Goal: Navigation & Orientation: Find specific page/section

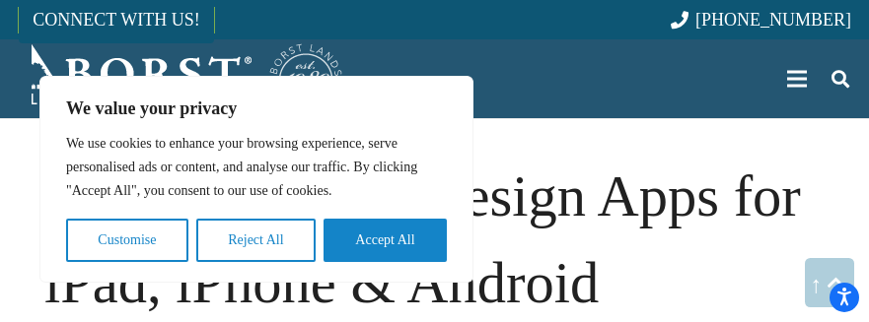
scroll to position [14945, 0]
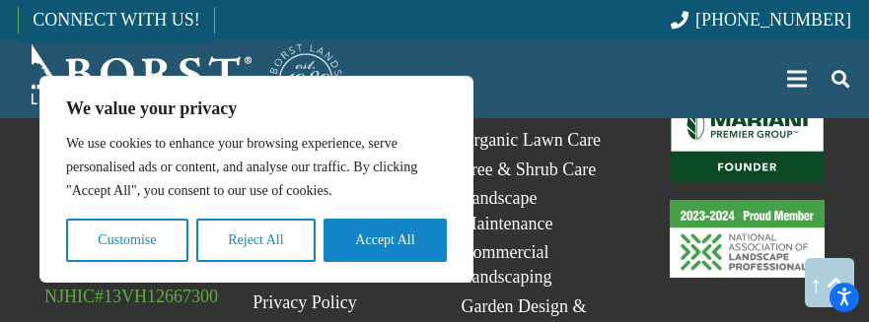
click at [746, 200] on link "23-24_Proud_Member_logo" at bounding box center [746, 239] width 155 height 78
click at [746, 98] on link "Mariani_Badge_Full_Founder" at bounding box center [746, 140] width 155 height 85
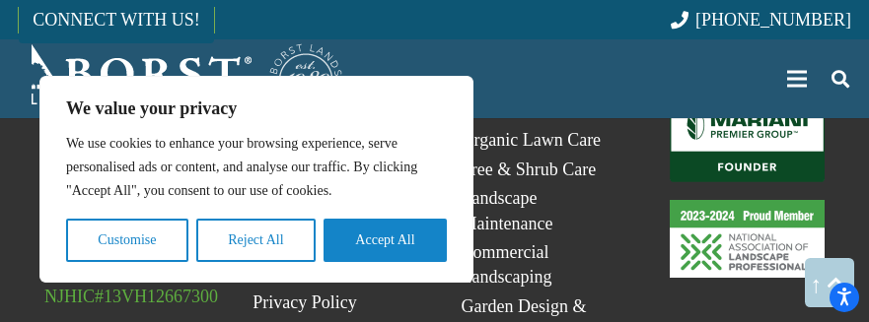
click at [746, 98] on link "Mariani_Badge_Full_Founder" at bounding box center [746, 140] width 155 height 85
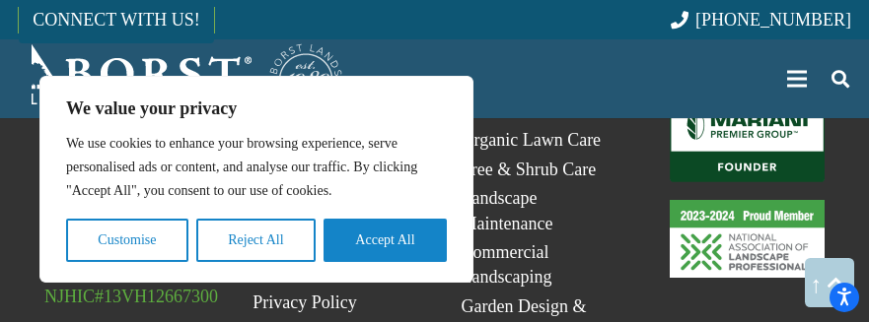
click at [746, 98] on link "Mariani_Badge_Full_Founder" at bounding box center [746, 140] width 155 height 85
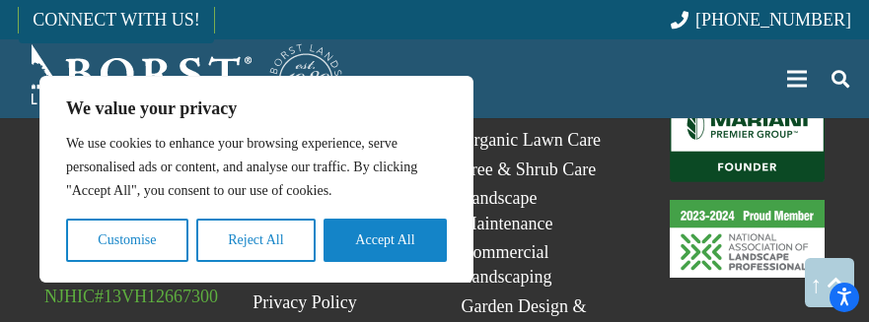
click at [746, 98] on link "Mariani_Badge_Full_Founder" at bounding box center [746, 140] width 155 height 85
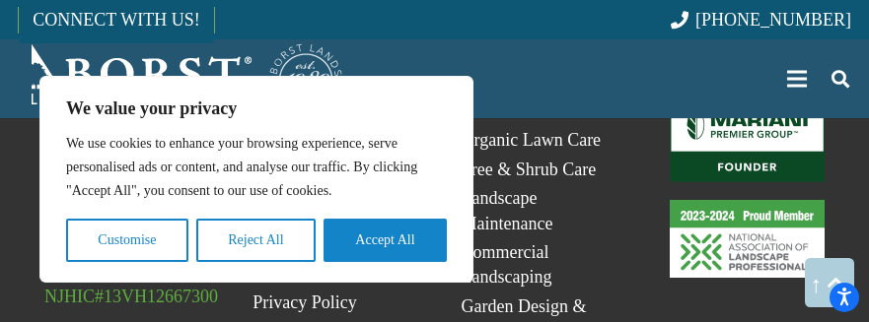
click at [746, 98] on link "Mariani_Badge_Full_Founder" at bounding box center [746, 140] width 155 height 85
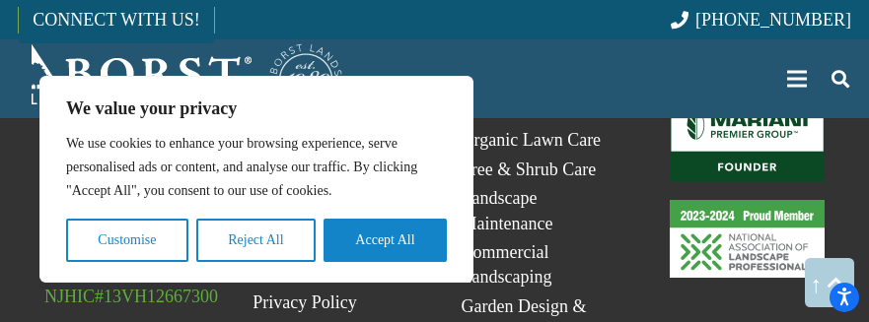
click at [746, 98] on link "Mariani_Badge_Full_Founder" at bounding box center [746, 140] width 155 height 85
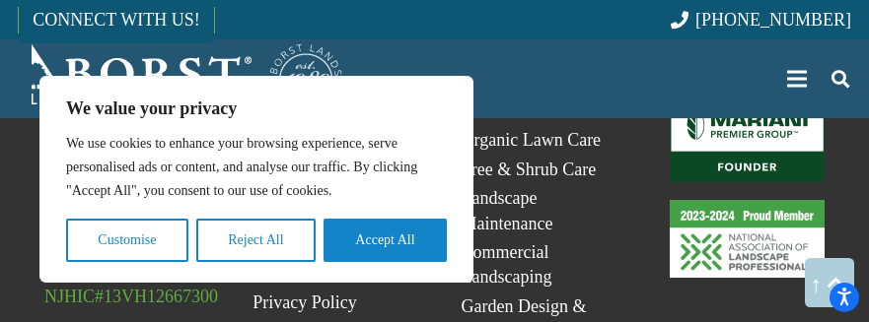
click at [746, 98] on link "Mariani_Badge_Full_Founder" at bounding box center [746, 140] width 155 height 85
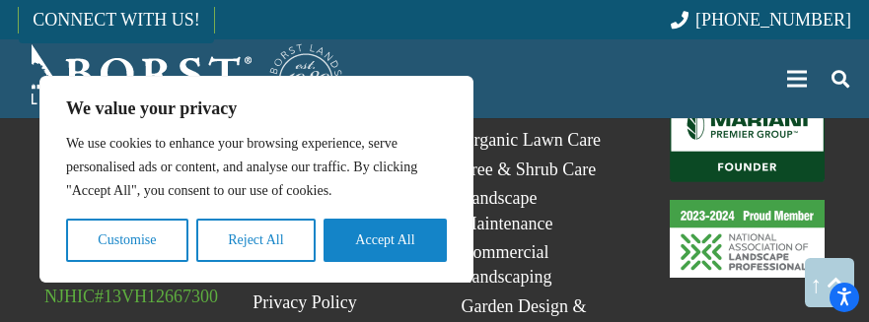
click at [746, 98] on link "Mariani_Badge_Full_Founder" at bounding box center [746, 140] width 155 height 85
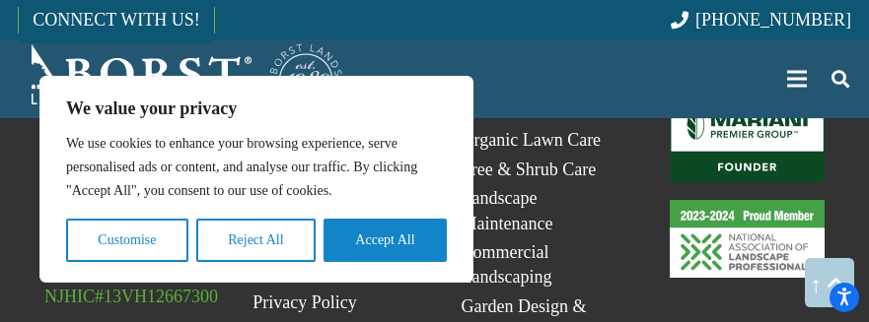
click at [746, 98] on link "Mariani_Badge_Full_Founder" at bounding box center [746, 140] width 155 height 85
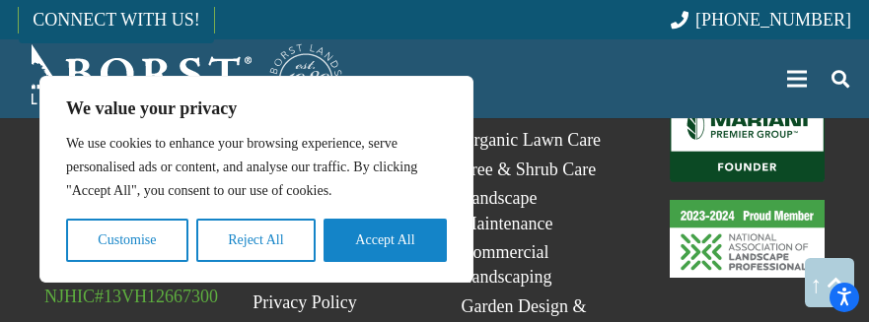
click at [746, 98] on link "Mariani_Badge_Full_Founder" at bounding box center [746, 140] width 155 height 85
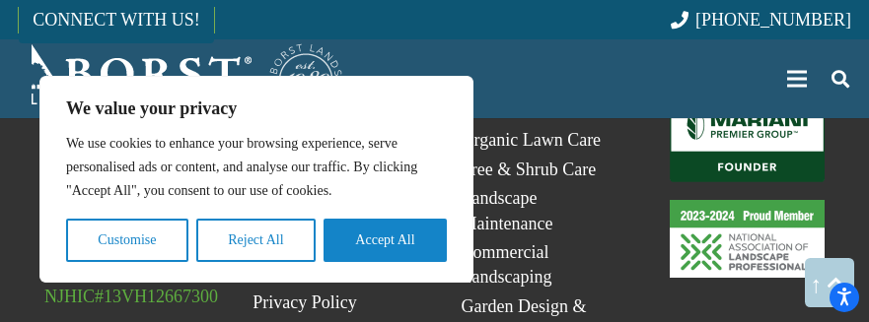
click at [746, 98] on link "Mariani_Badge_Full_Founder" at bounding box center [746, 140] width 155 height 85
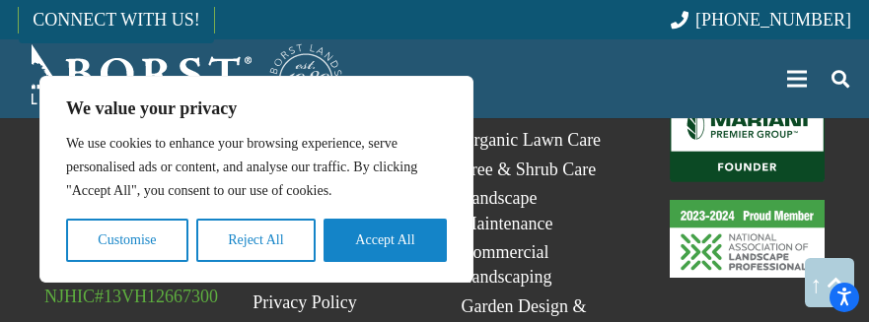
click at [746, 98] on link "Mariani_Badge_Full_Founder" at bounding box center [746, 140] width 155 height 85
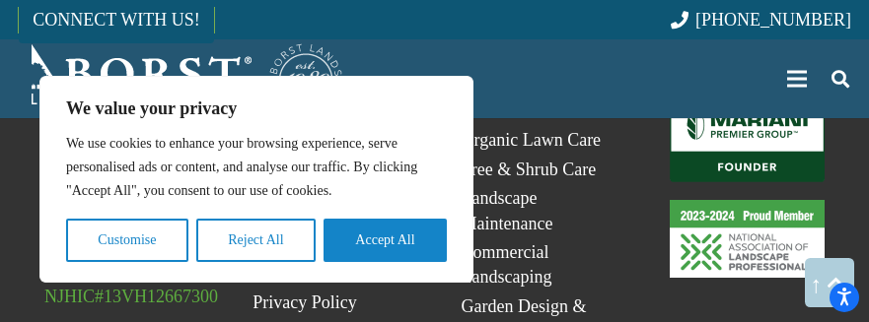
click at [746, 98] on link "Mariani_Badge_Full_Founder" at bounding box center [746, 140] width 155 height 85
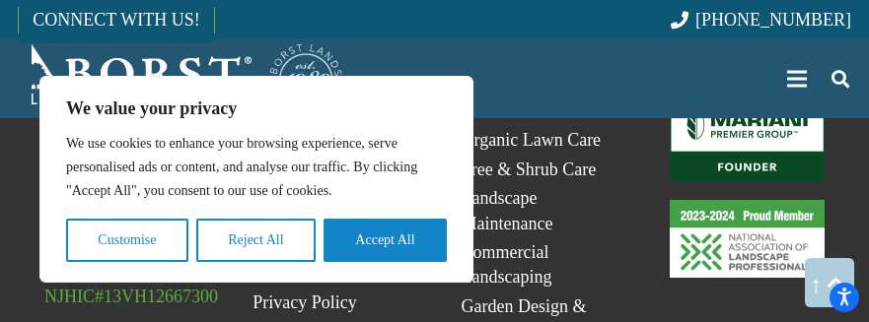
click at [746, 98] on link "Mariani_Badge_Full_Founder" at bounding box center [746, 140] width 155 height 85
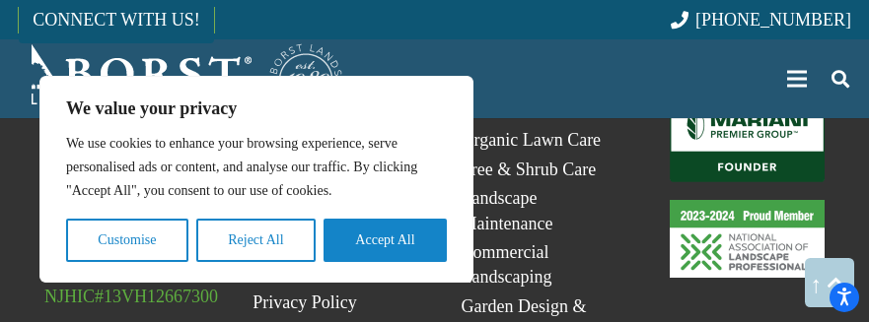
click at [746, 98] on link "Mariani_Badge_Full_Founder" at bounding box center [746, 140] width 155 height 85
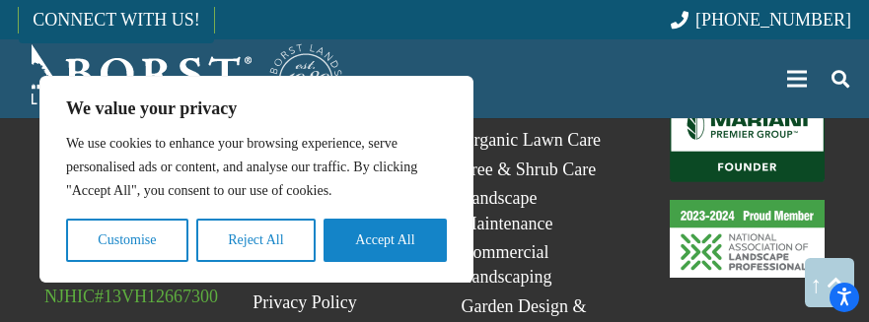
click at [746, 98] on link "Mariani_Badge_Full_Founder" at bounding box center [746, 140] width 155 height 85
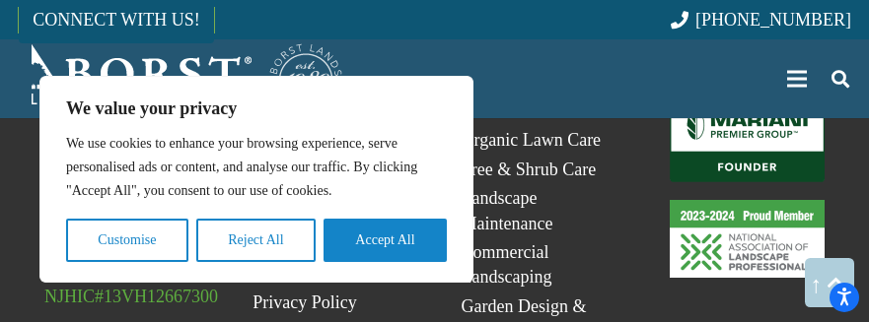
click at [746, 98] on link "Mariani_Badge_Full_Founder" at bounding box center [746, 140] width 155 height 85
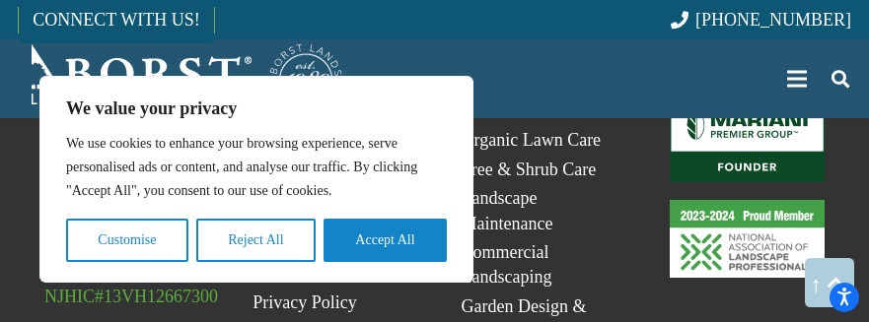
click at [746, 98] on link "Mariani_Badge_Full_Founder" at bounding box center [746, 140] width 155 height 85
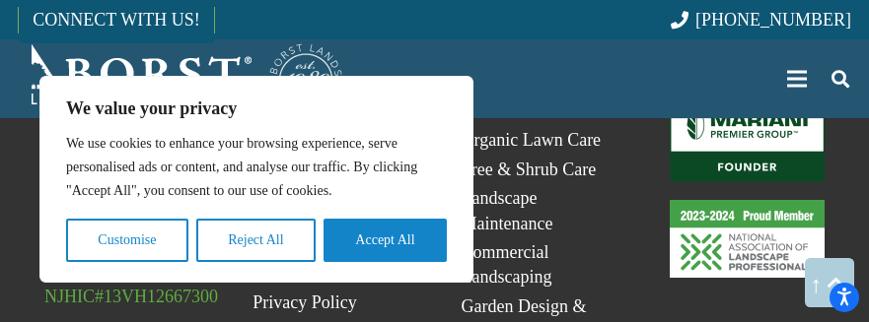
click at [746, 98] on link "Mariani_Badge_Full_Founder" at bounding box center [746, 140] width 155 height 85
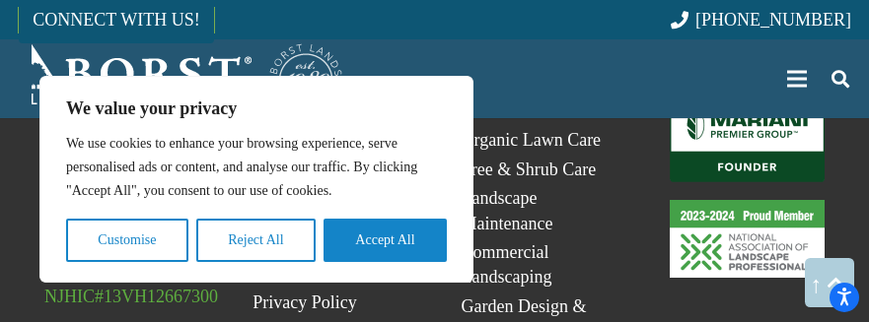
click at [746, 98] on link "Mariani_Badge_Full_Founder" at bounding box center [746, 140] width 155 height 85
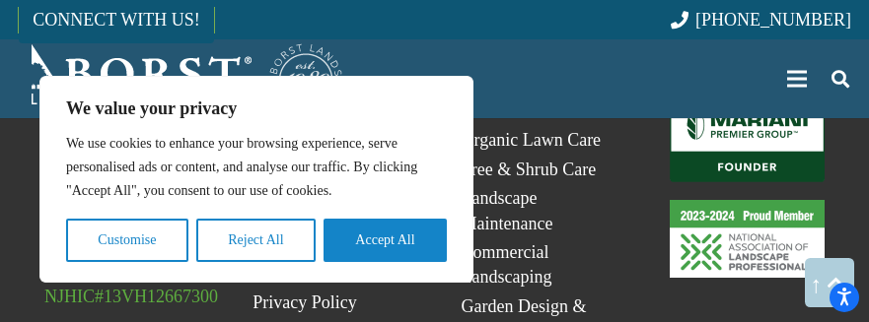
click at [746, 98] on link "Mariani_Badge_Full_Founder" at bounding box center [746, 140] width 155 height 85
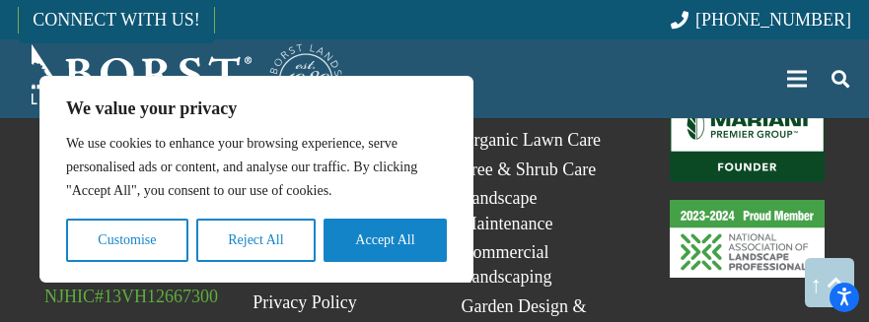
click at [746, 98] on link "Mariani_Badge_Full_Founder" at bounding box center [746, 140] width 155 height 85
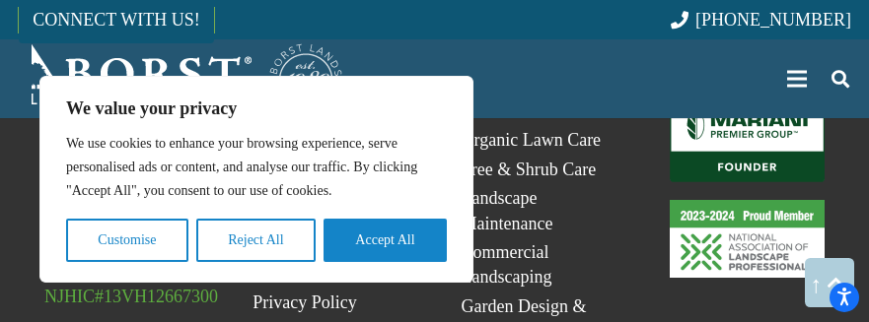
click at [746, 98] on link "Mariani_Badge_Full_Founder" at bounding box center [746, 140] width 155 height 85
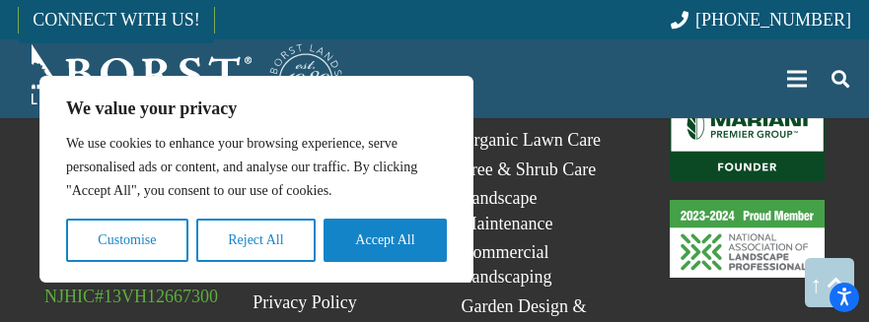
click at [746, 98] on link "Mariani_Badge_Full_Founder" at bounding box center [746, 140] width 155 height 85
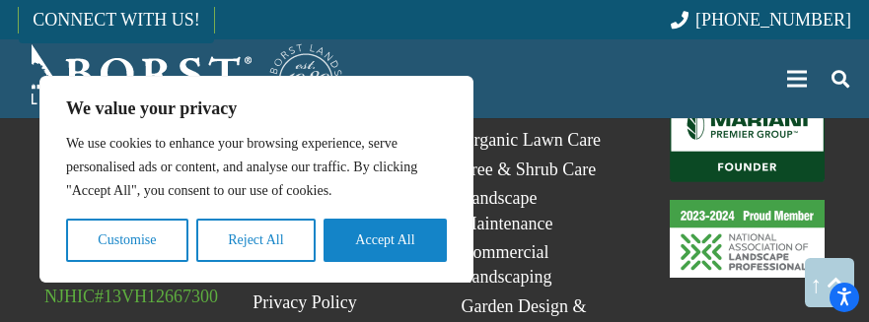
click at [746, 98] on link "Mariani_Badge_Full_Founder" at bounding box center [746, 140] width 155 height 85
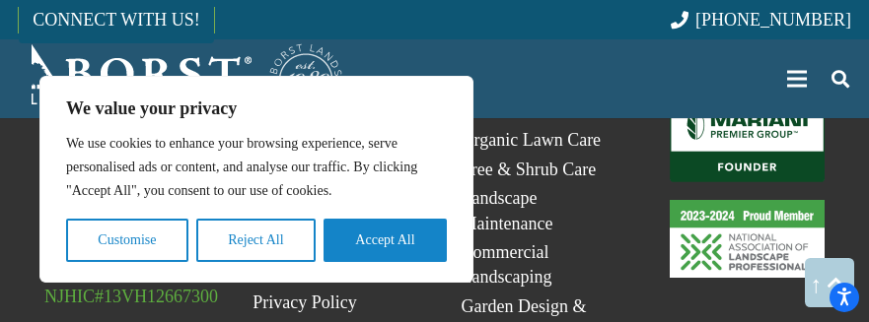
click at [746, 98] on link "Mariani_Badge_Full_Founder" at bounding box center [746, 140] width 155 height 85
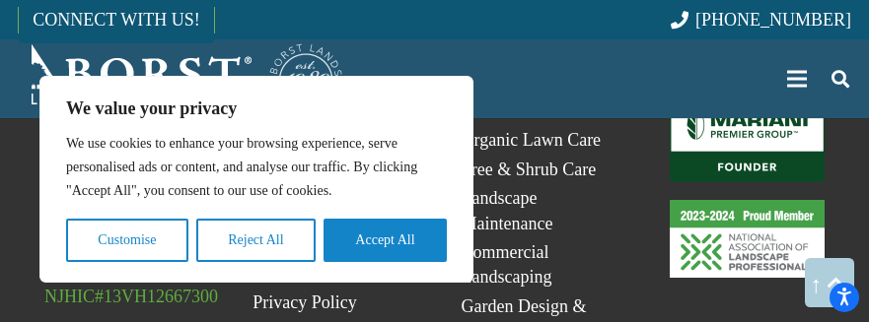
click at [746, 98] on link "Mariani_Badge_Full_Founder" at bounding box center [746, 140] width 155 height 85
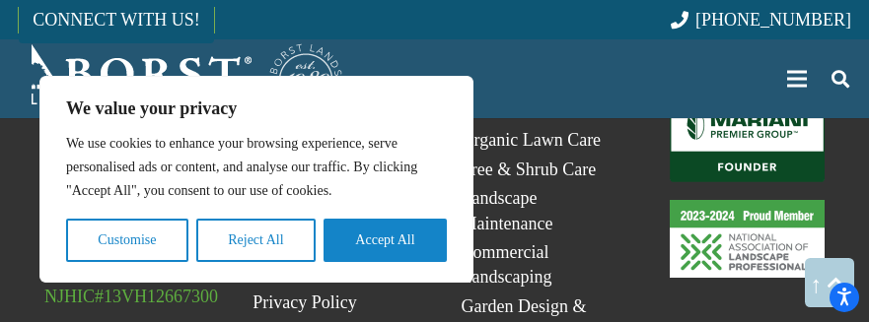
click at [746, 98] on link "Mariani_Badge_Full_Founder" at bounding box center [746, 140] width 155 height 85
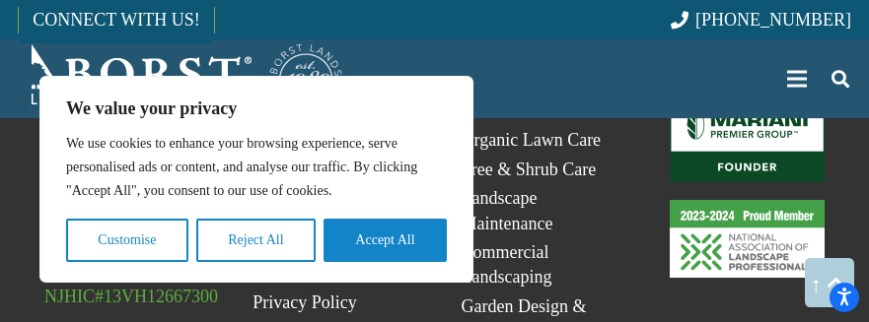
click at [746, 98] on link "Mariani_Badge_Full_Founder" at bounding box center [746, 140] width 155 height 85
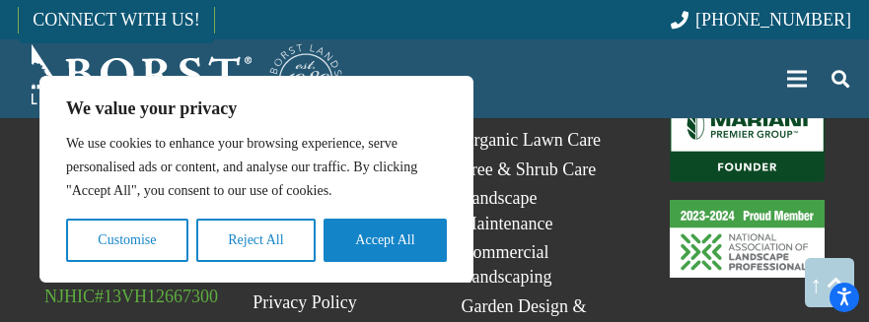
click at [746, 98] on link "Mariani_Badge_Full_Founder" at bounding box center [746, 140] width 155 height 85
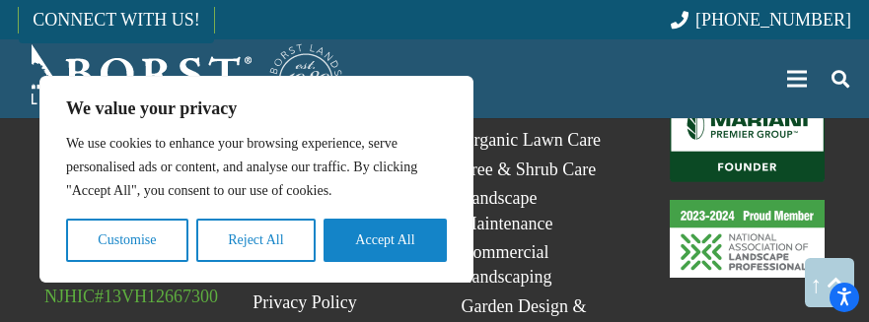
click at [746, 98] on link "Mariani_Badge_Full_Founder" at bounding box center [746, 140] width 155 height 85
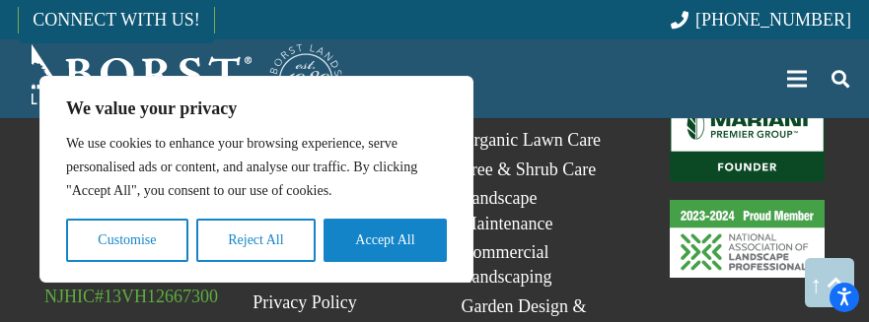
click at [746, 98] on link "Mariani_Badge_Full_Founder" at bounding box center [746, 140] width 155 height 85
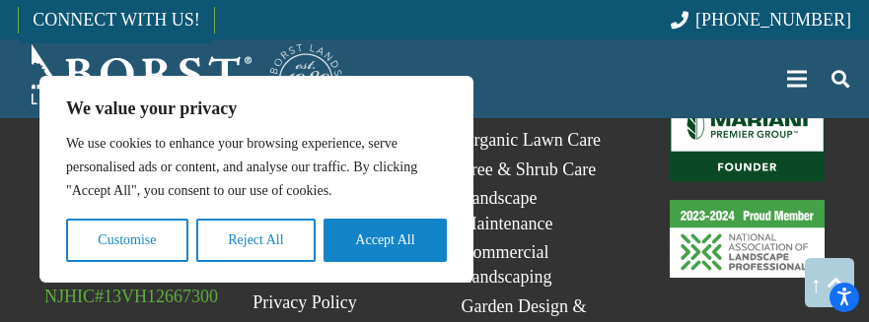
click at [746, 98] on link "Mariani_Badge_Full_Founder" at bounding box center [746, 140] width 155 height 85
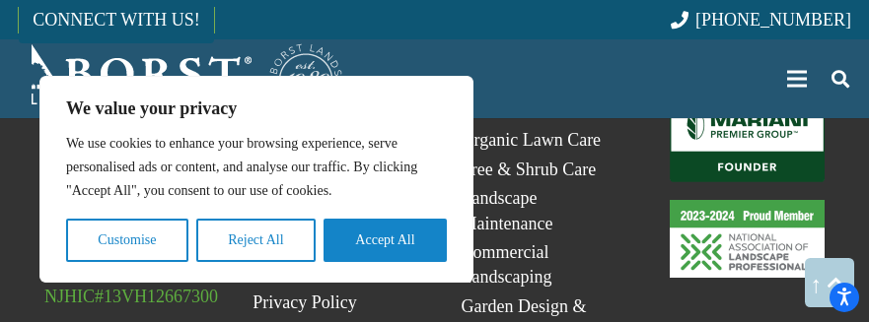
click at [746, 98] on link "Mariani_Badge_Full_Founder" at bounding box center [746, 140] width 155 height 85
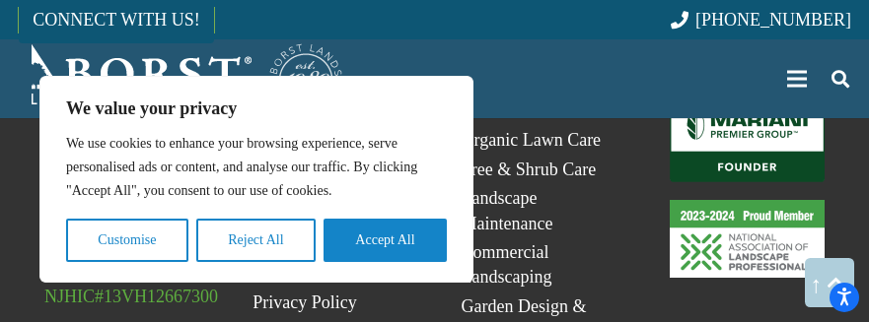
click at [746, 98] on link "Mariani_Badge_Full_Founder" at bounding box center [746, 140] width 155 height 85
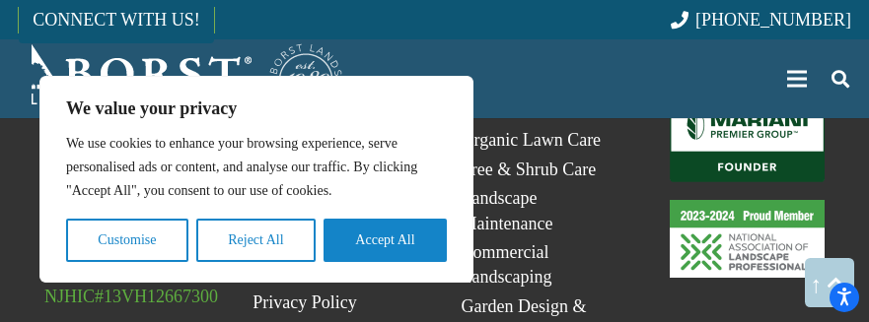
click at [746, 98] on link "Mariani_Badge_Full_Founder" at bounding box center [746, 140] width 155 height 85
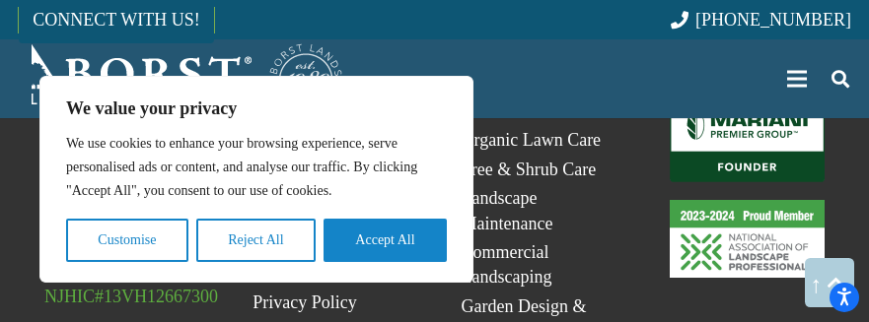
click at [746, 98] on link "Mariani_Badge_Full_Founder" at bounding box center [746, 140] width 155 height 85
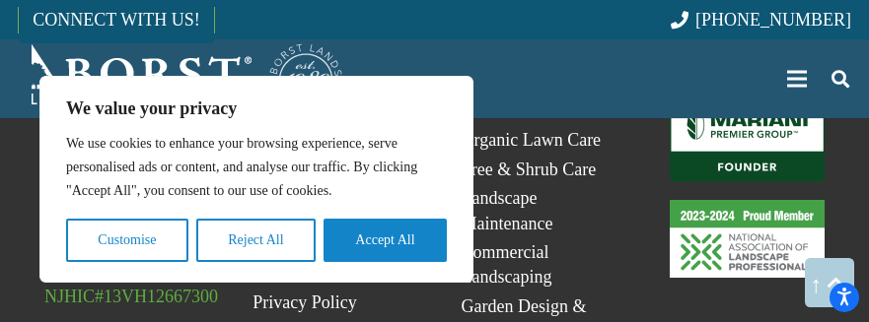
click at [746, 98] on link "Mariani_Badge_Full_Founder" at bounding box center [746, 140] width 155 height 85
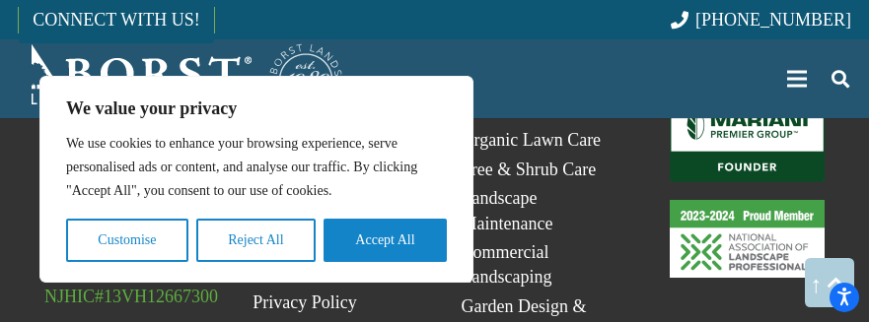
click at [746, 98] on link "Mariani_Badge_Full_Founder" at bounding box center [746, 140] width 155 height 85
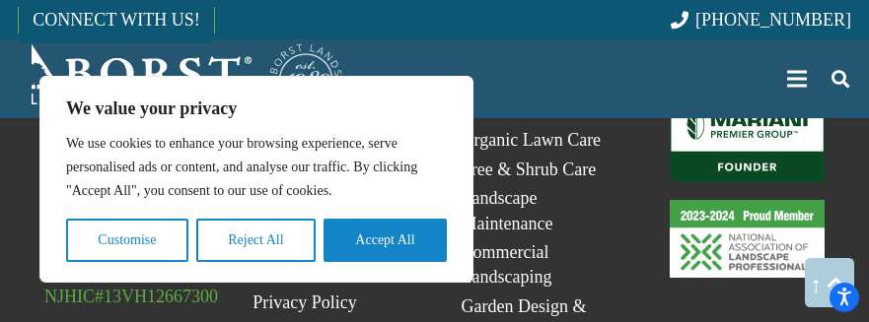
click at [746, 98] on link "Mariani_Badge_Full_Founder" at bounding box center [746, 140] width 155 height 85
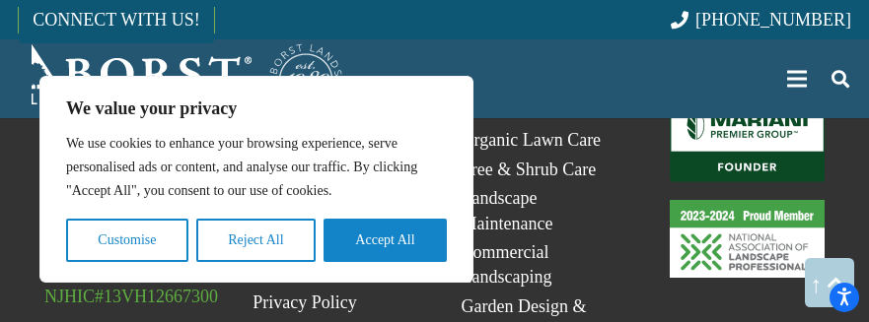
click at [746, 98] on link "Mariani_Badge_Full_Founder" at bounding box center [746, 140] width 155 height 85
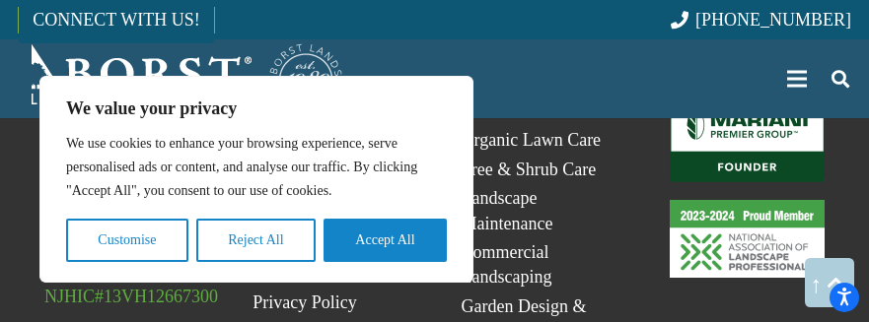
click at [746, 98] on link "Mariani_Badge_Full_Founder" at bounding box center [746, 140] width 155 height 85
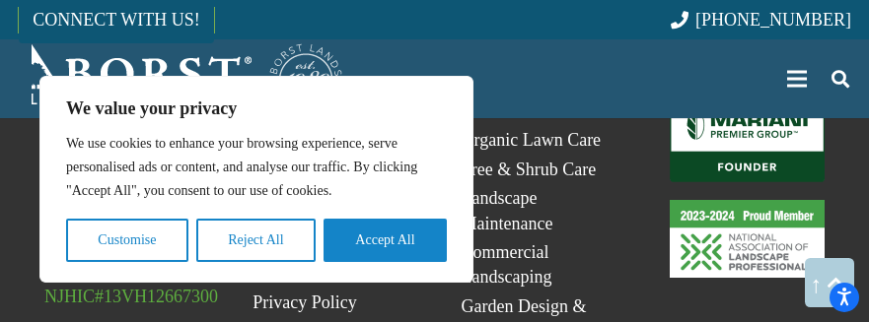
click at [746, 98] on link "Mariani_Badge_Full_Founder" at bounding box center [746, 140] width 155 height 85
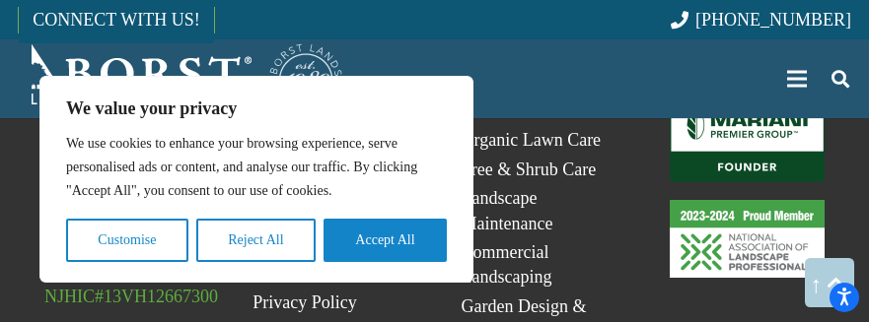
click at [746, 98] on link "Mariani_Badge_Full_Founder" at bounding box center [746, 140] width 155 height 85
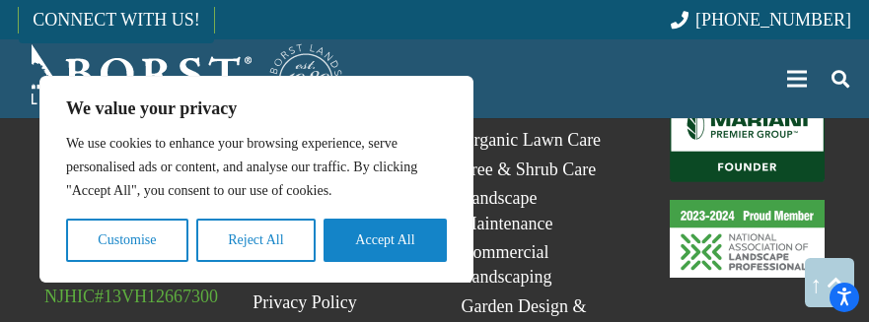
click at [746, 98] on link "Mariani_Badge_Full_Founder" at bounding box center [746, 140] width 155 height 85
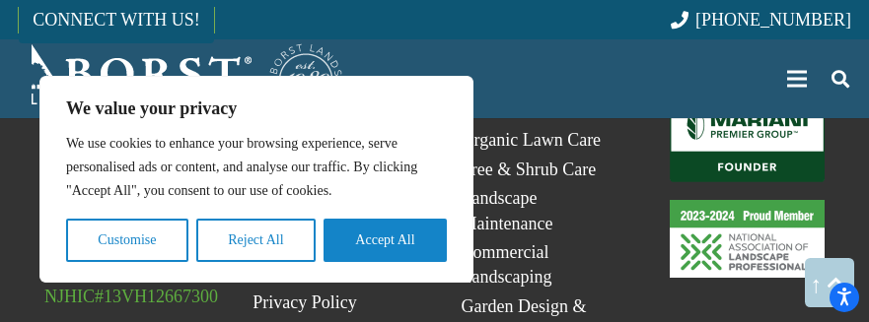
click at [746, 98] on link "Mariani_Badge_Full_Founder" at bounding box center [746, 140] width 155 height 85
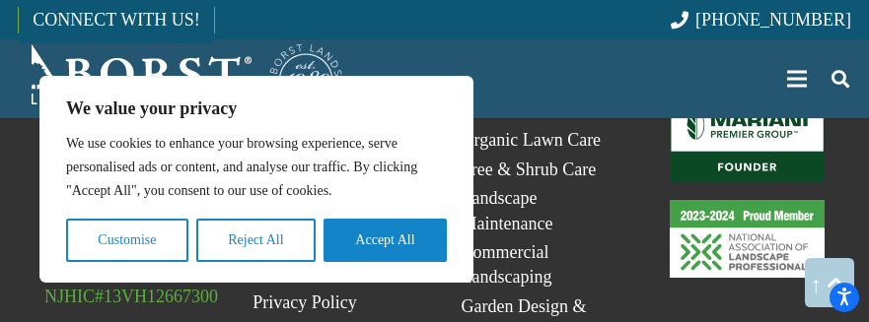
click at [746, 98] on link "Mariani_Badge_Full_Founder" at bounding box center [746, 140] width 155 height 85
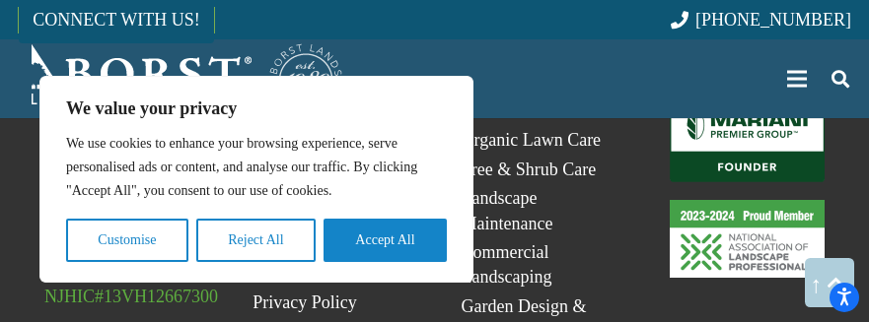
click at [746, 98] on link "Mariani_Badge_Full_Founder" at bounding box center [746, 140] width 155 height 85
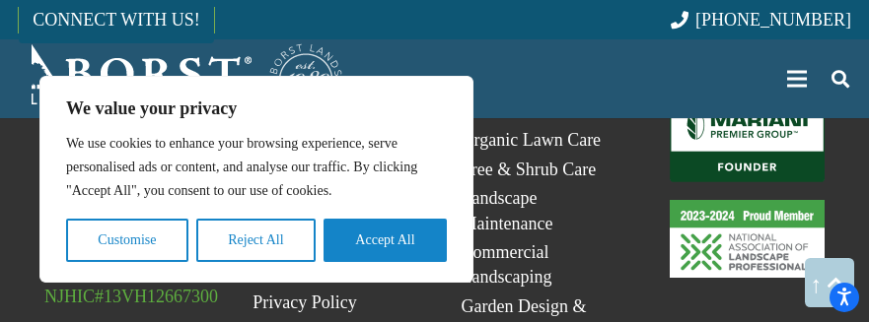
click at [746, 98] on link "Mariani_Badge_Full_Founder" at bounding box center [746, 140] width 155 height 85
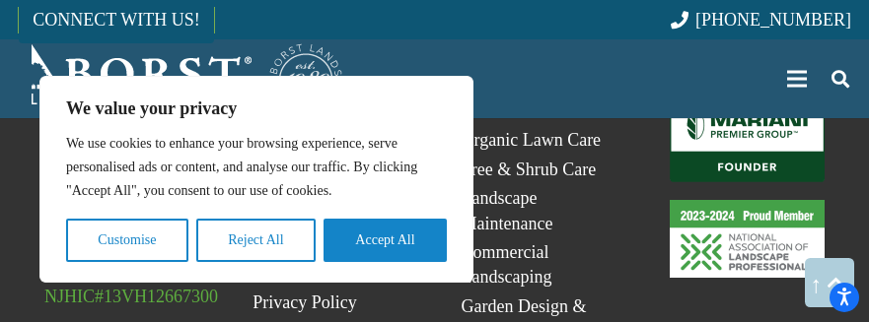
click at [746, 98] on link "Mariani_Badge_Full_Founder" at bounding box center [746, 140] width 155 height 85
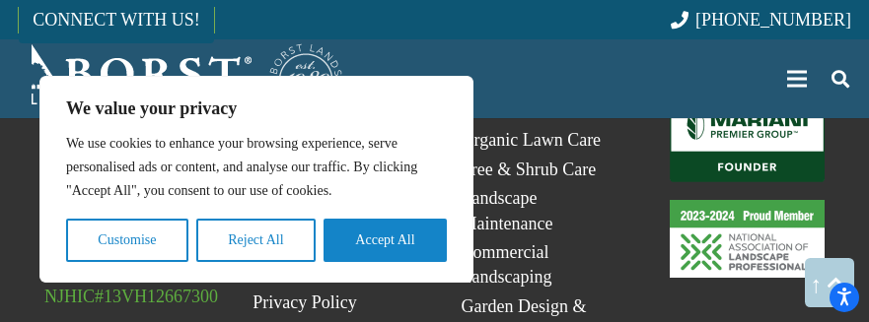
click at [746, 98] on link "Mariani_Badge_Full_Founder" at bounding box center [746, 140] width 155 height 85
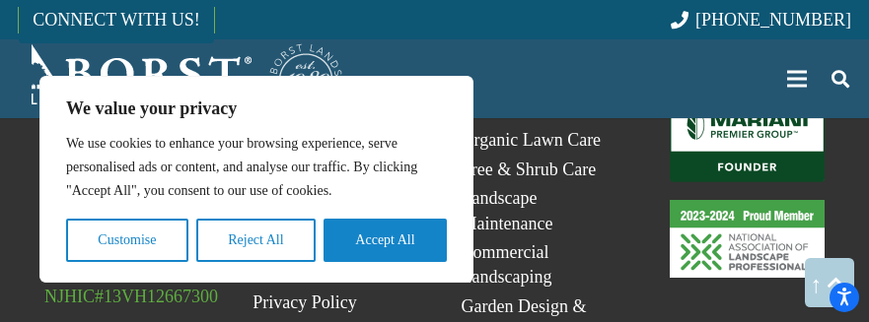
click at [746, 98] on link "Mariani_Badge_Full_Founder" at bounding box center [746, 140] width 155 height 85
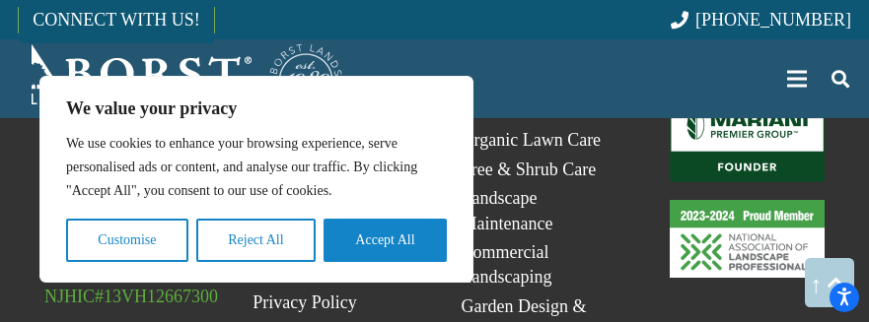
click at [746, 98] on link "Mariani_Badge_Full_Founder" at bounding box center [746, 140] width 155 height 85
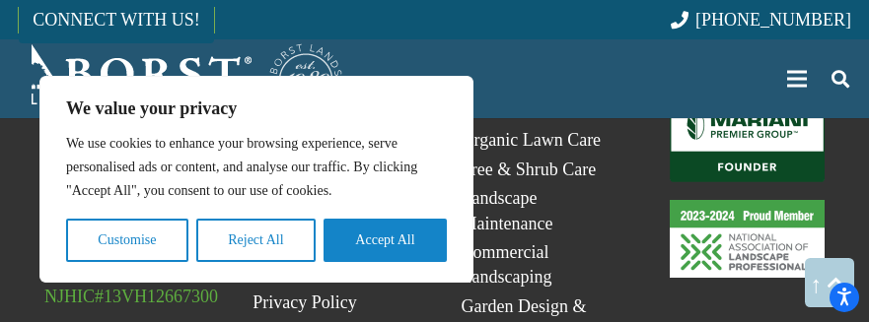
click at [746, 98] on link "Mariani_Badge_Full_Founder" at bounding box center [746, 140] width 155 height 85
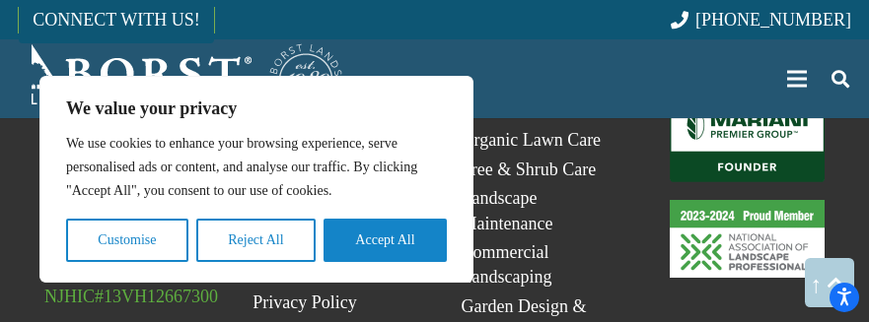
click at [746, 98] on link "Mariani_Badge_Full_Founder" at bounding box center [746, 140] width 155 height 85
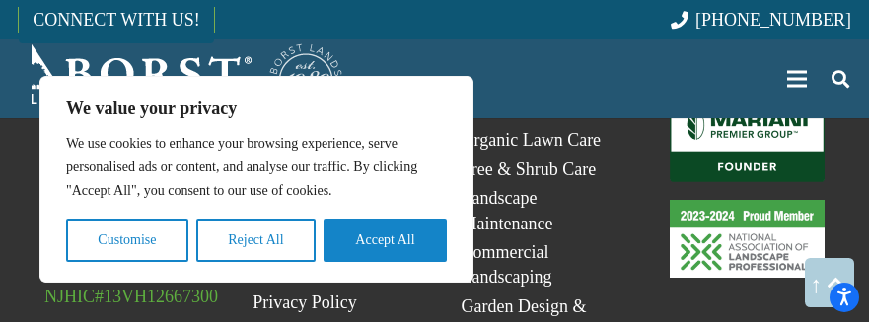
click at [746, 98] on link "Mariani_Badge_Full_Founder" at bounding box center [746, 140] width 155 height 85
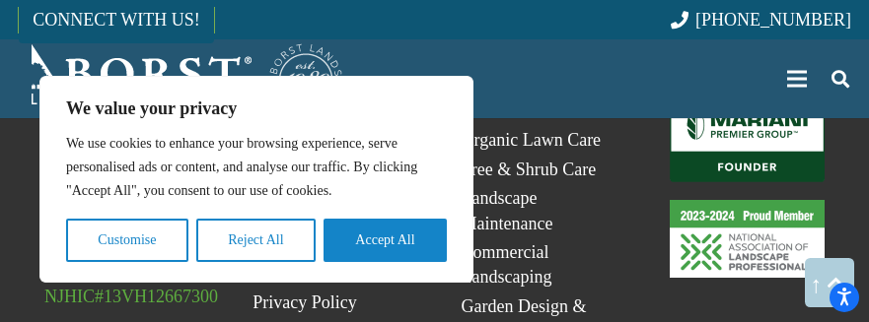
click at [746, 98] on link "Mariani_Badge_Full_Founder" at bounding box center [746, 140] width 155 height 85
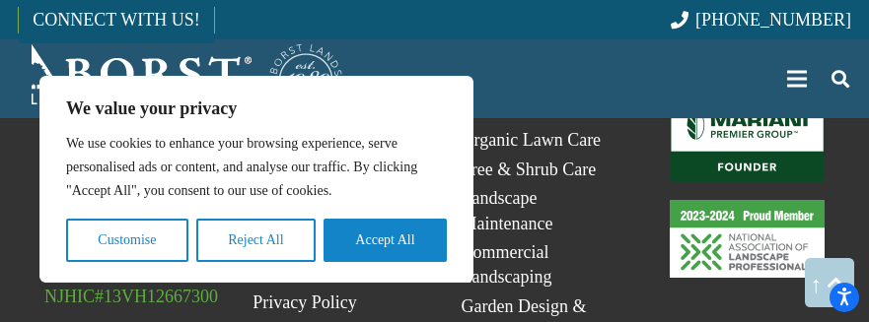
click at [746, 98] on link "Mariani_Badge_Full_Founder" at bounding box center [746, 140] width 155 height 85
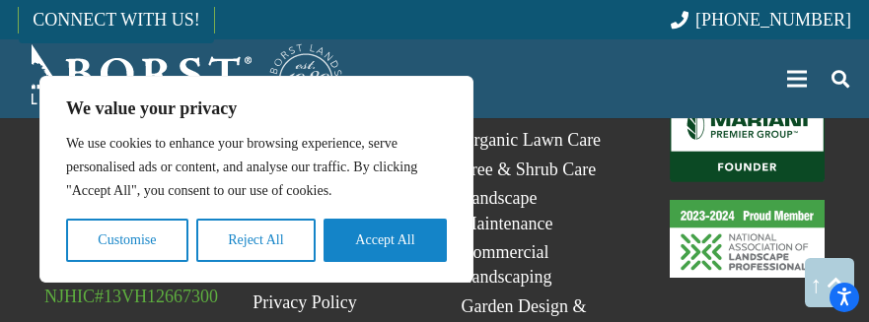
click at [746, 98] on link "Mariani_Badge_Full_Founder" at bounding box center [746, 140] width 155 height 85
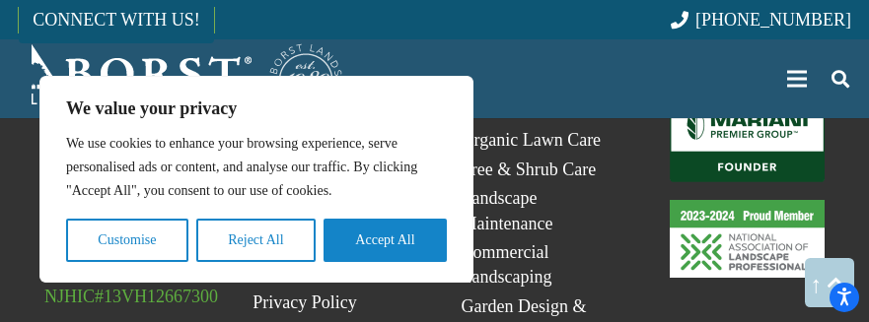
click at [746, 98] on link "Mariani_Badge_Full_Founder" at bounding box center [746, 140] width 155 height 85
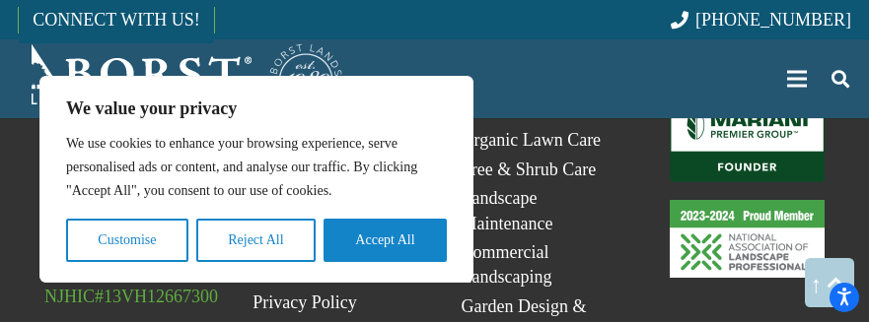
click at [746, 98] on link "Mariani_Badge_Full_Founder" at bounding box center [746, 140] width 155 height 85
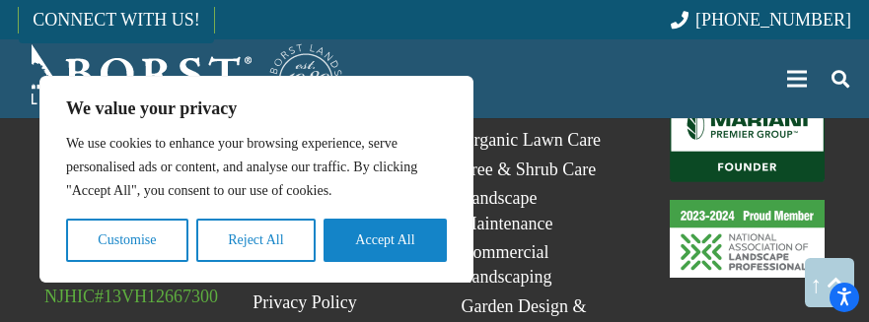
click at [746, 98] on link "Mariani_Badge_Full_Founder" at bounding box center [746, 140] width 155 height 85
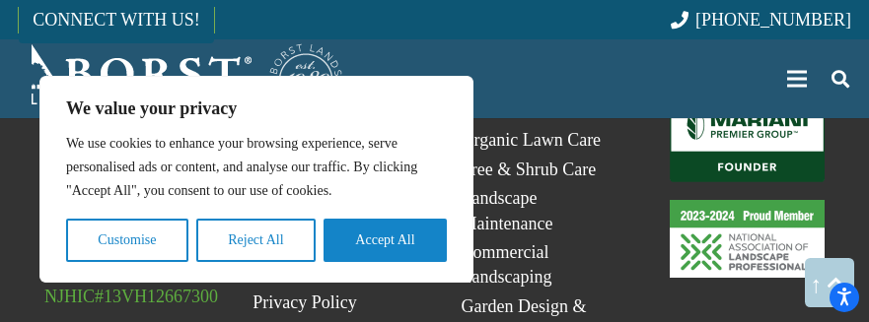
click at [746, 98] on link "Mariani_Badge_Full_Founder" at bounding box center [746, 140] width 155 height 85
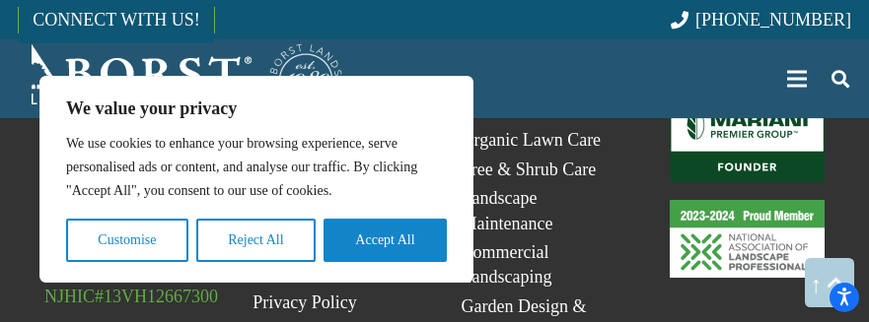
click at [746, 98] on link "Mariani_Badge_Full_Founder" at bounding box center [746, 140] width 155 height 85
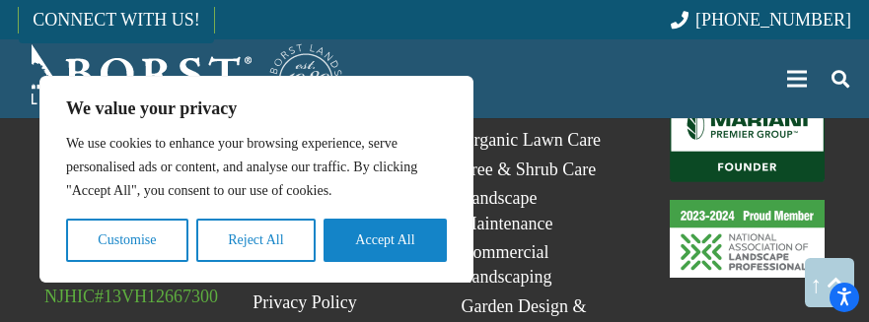
click at [746, 98] on link "Mariani_Badge_Full_Founder" at bounding box center [746, 140] width 155 height 85
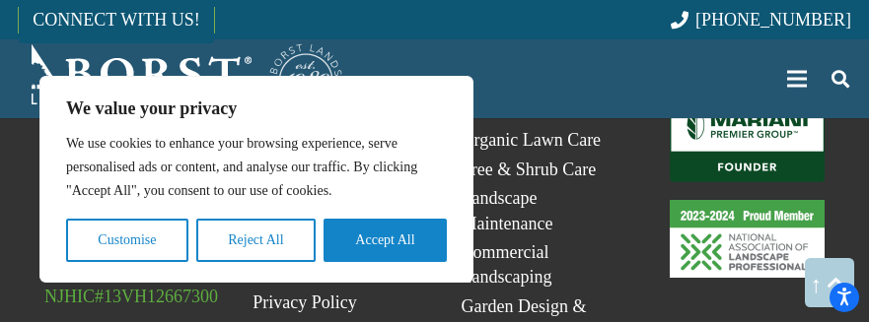
click at [746, 98] on link "Mariani_Badge_Full_Founder" at bounding box center [746, 140] width 155 height 85
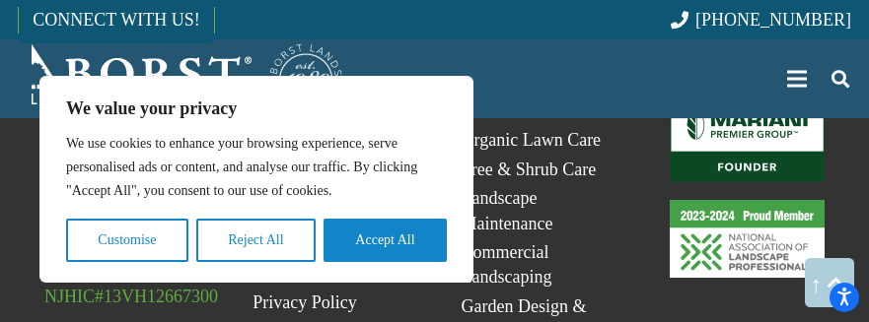
click at [746, 98] on link "Mariani_Badge_Full_Founder" at bounding box center [746, 140] width 155 height 85
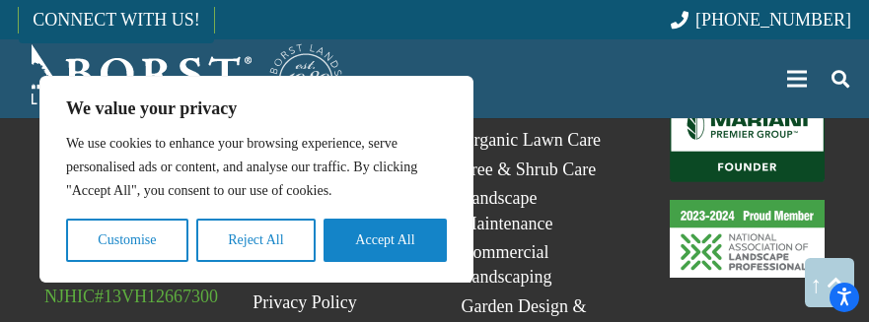
click at [746, 98] on link "Mariani_Badge_Full_Founder" at bounding box center [746, 140] width 155 height 85
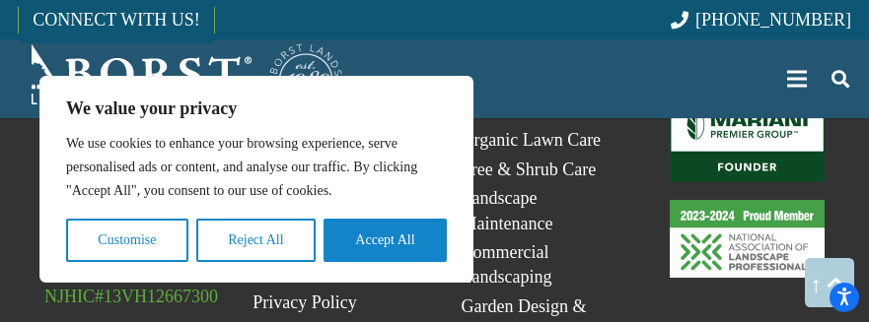
click at [746, 98] on link "Mariani_Badge_Full_Founder" at bounding box center [746, 140] width 155 height 85
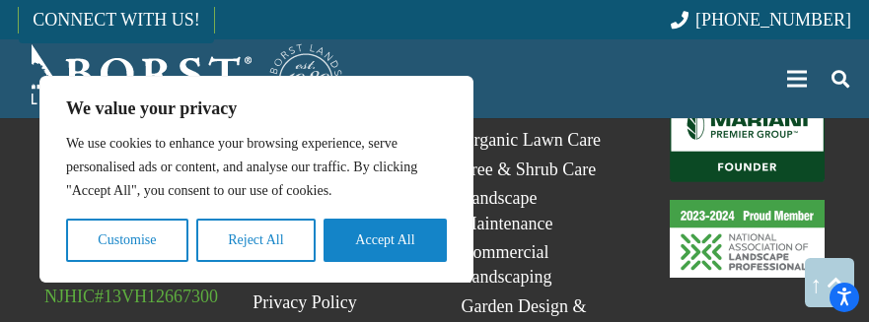
click at [746, 98] on link "Mariani_Badge_Full_Founder" at bounding box center [746, 140] width 155 height 85
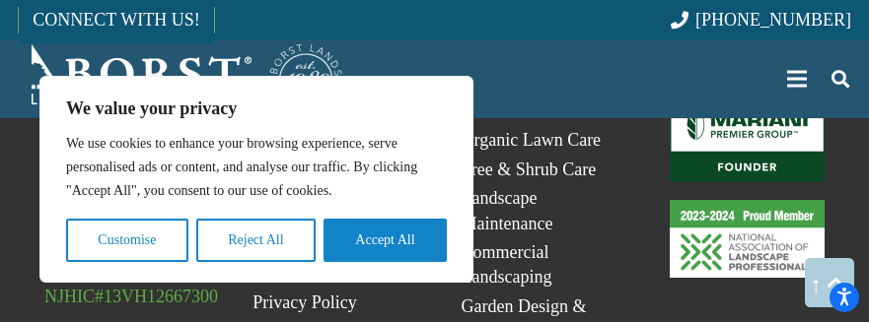
click at [746, 98] on link "Mariani_Badge_Full_Founder" at bounding box center [746, 140] width 155 height 85
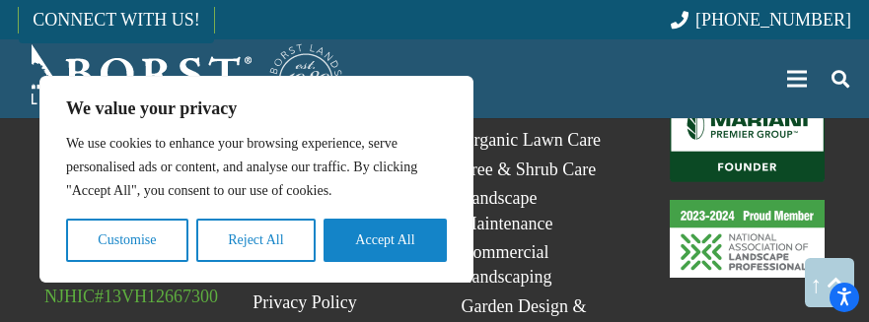
click at [746, 98] on link "Mariani_Badge_Full_Founder" at bounding box center [746, 140] width 155 height 85
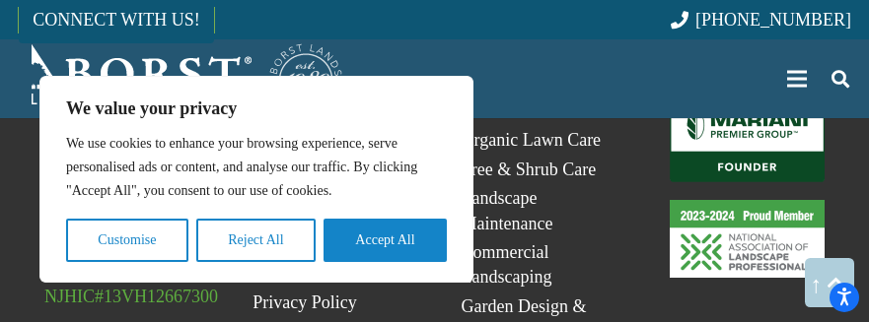
click at [746, 98] on link "Mariani_Badge_Full_Founder" at bounding box center [746, 140] width 155 height 85
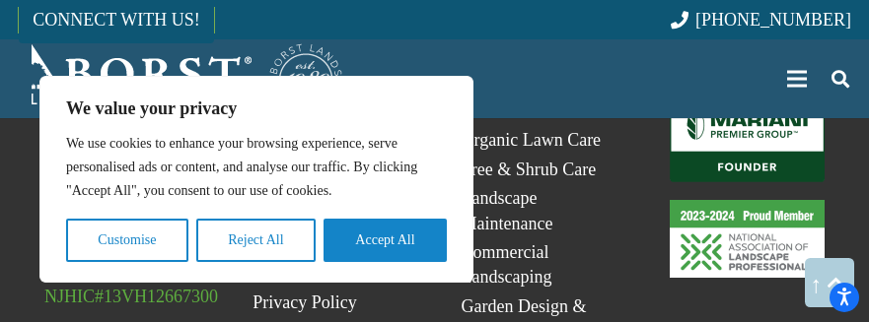
click at [746, 98] on link "Mariani_Badge_Full_Founder" at bounding box center [746, 140] width 155 height 85
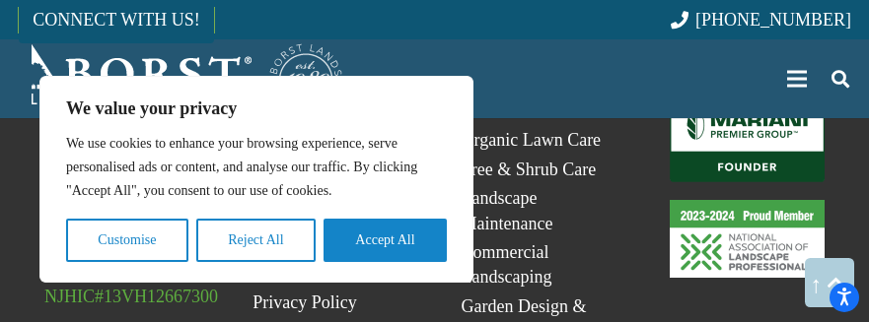
click at [746, 98] on link "Mariani_Badge_Full_Founder" at bounding box center [746, 140] width 155 height 85
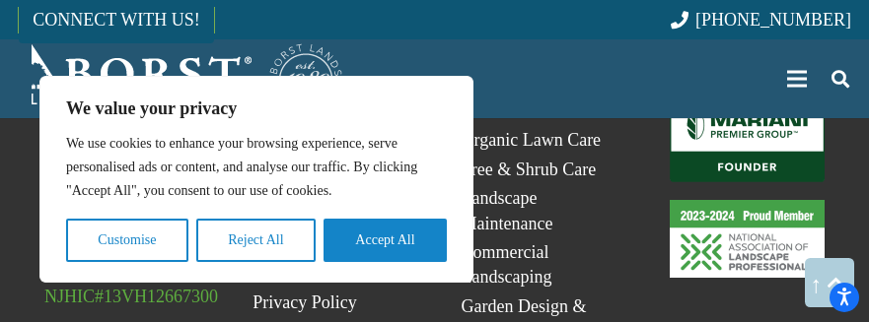
click at [746, 98] on link "Mariani_Badge_Full_Founder" at bounding box center [746, 140] width 155 height 85
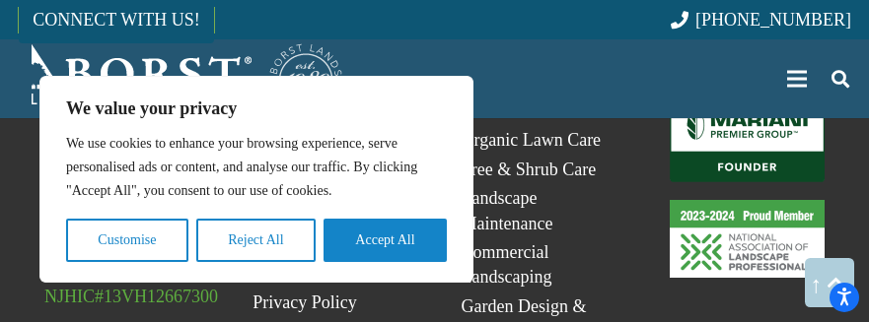
click at [746, 98] on link "Mariani_Badge_Full_Founder" at bounding box center [746, 140] width 155 height 85
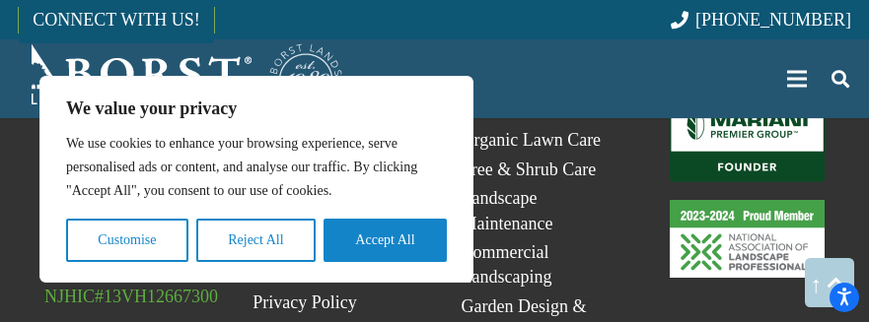
click at [746, 98] on link "Mariani_Badge_Full_Founder" at bounding box center [746, 140] width 155 height 85
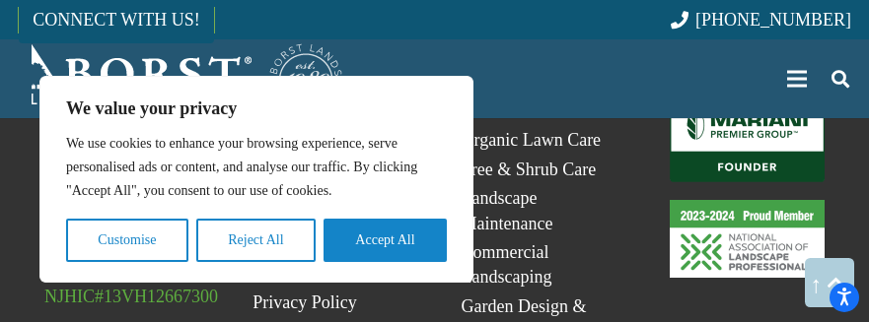
click at [746, 98] on link "Mariani_Badge_Full_Founder" at bounding box center [746, 140] width 155 height 85
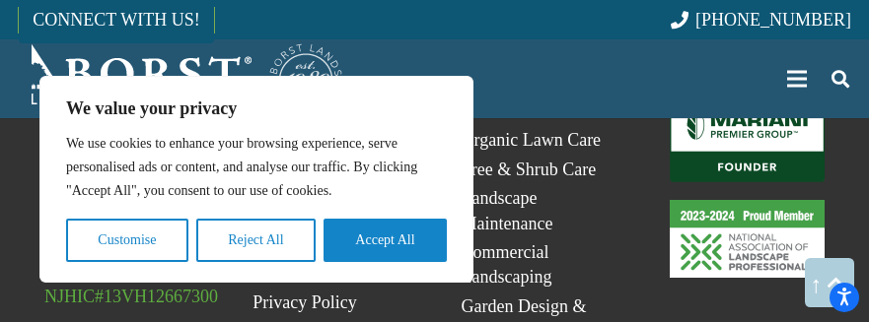
click at [746, 98] on link "Mariani_Badge_Full_Founder" at bounding box center [746, 140] width 155 height 85
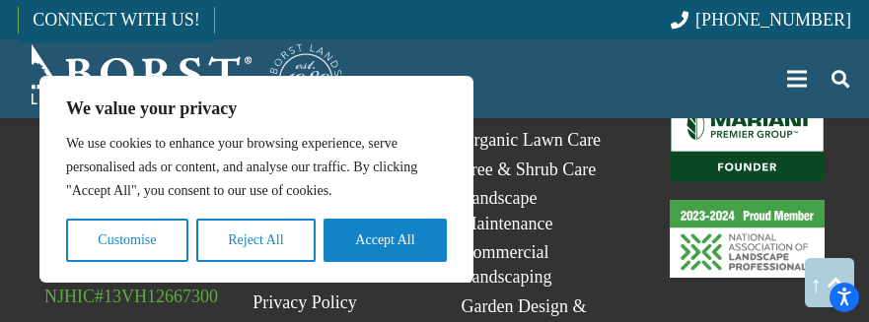
click at [746, 98] on link "Mariani_Badge_Full_Founder" at bounding box center [746, 140] width 155 height 85
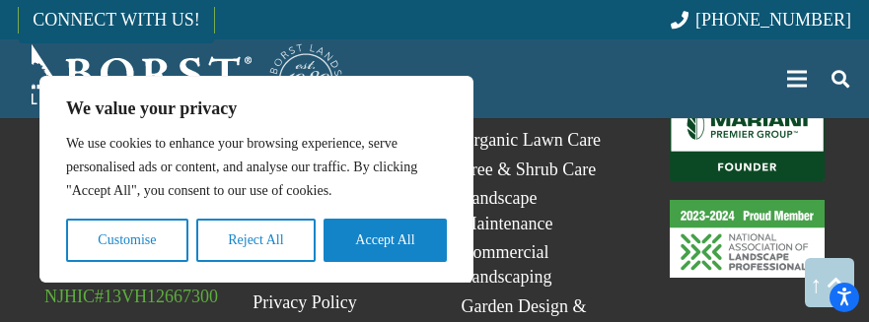
click at [746, 98] on link "Mariani_Badge_Full_Founder" at bounding box center [746, 140] width 155 height 85
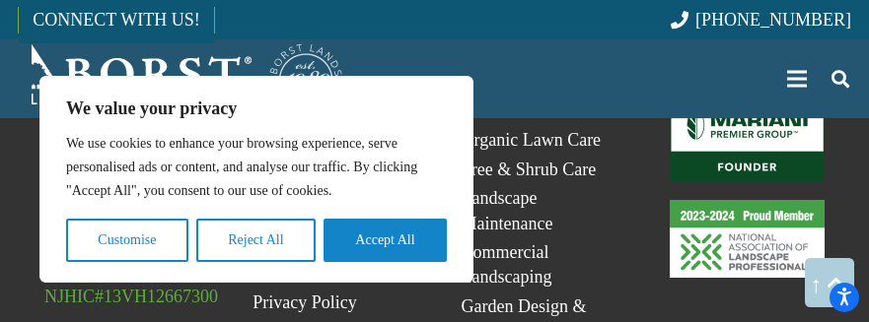
click at [746, 98] on link "Mariani_Badge_Full_Founder" at bounding box center [746, 140] width 155 height 85
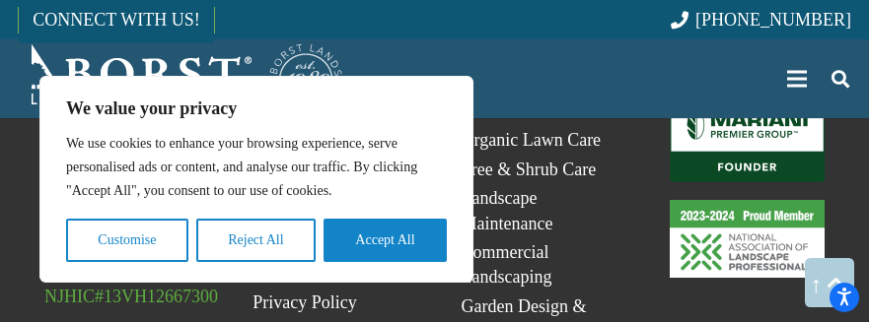
click at [746, 98] on link "Mariani_Badge_Full_Founder" at bounding box center [746, 140] width 155 height 85
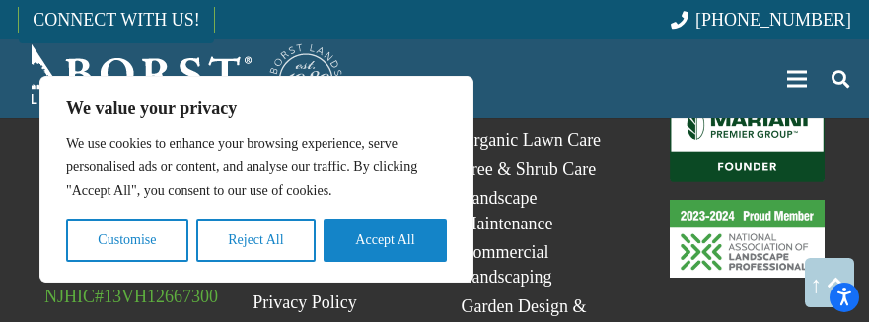
click at [746, 98] on link "Mariani_Badge_Full_Founder" at bounding box center [746, 140] width 155 height 85
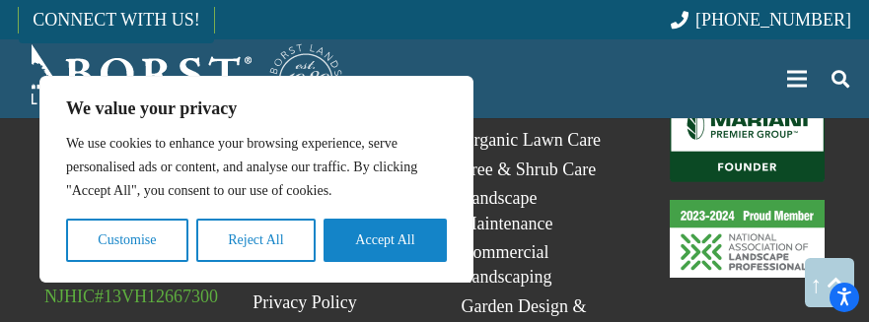
click at [746, 98] on link "Mariani_Badge_Full_Founder" at bounding box center [746, 140] width 155 height 85
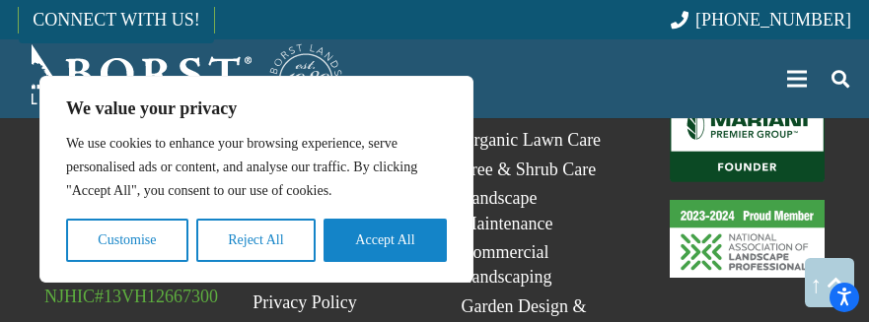
click at [746, 98] on link "Mariani_Badge_Full_Founder" at bounding box center [746, 140] width 155 height 85
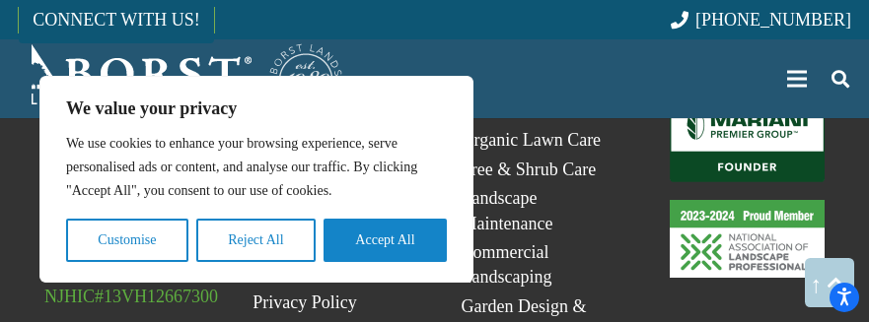
click at [746, 98] on link "Mariani_Badge_Full_Founder" at bounding box center [746, 140] width 155 height 85
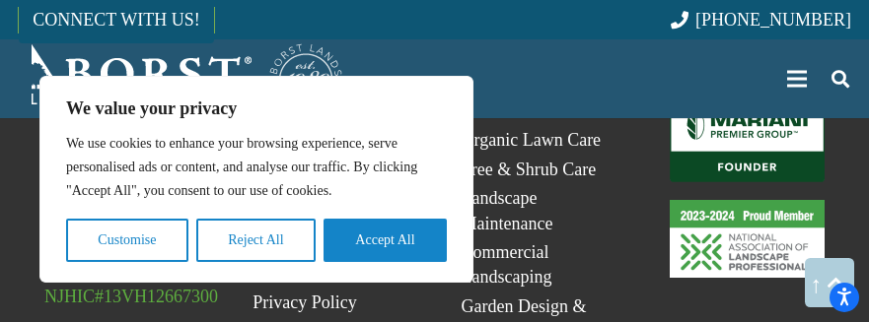
click at [746, 98] on link "Mariani_Badge_Full_Founder" at bounding box center [746, 140] width 155 height 85
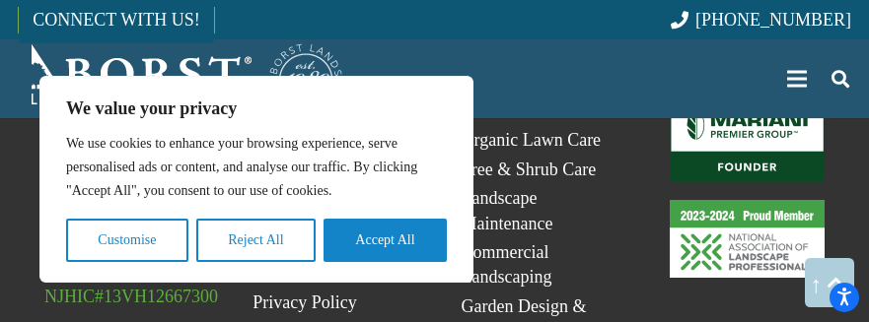
click at [746, 98] on link "Mariani_Badge_Full_Founder" at bounding box center [746, 140] width 155 height 85
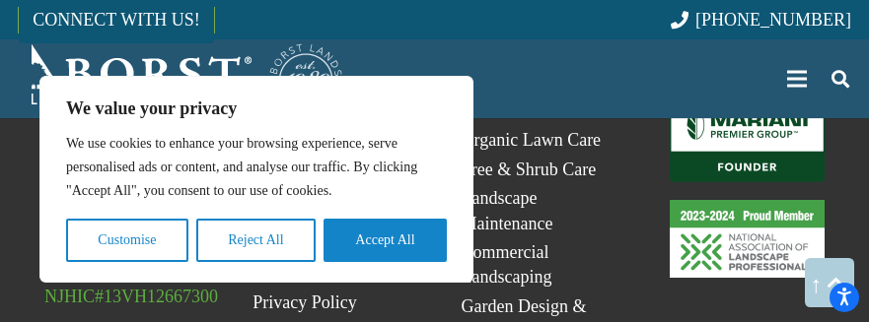
click at [746, 98] on link "Mariani_Badge_Full_Founder" at bounding box center [746, 140] width 155 height 85
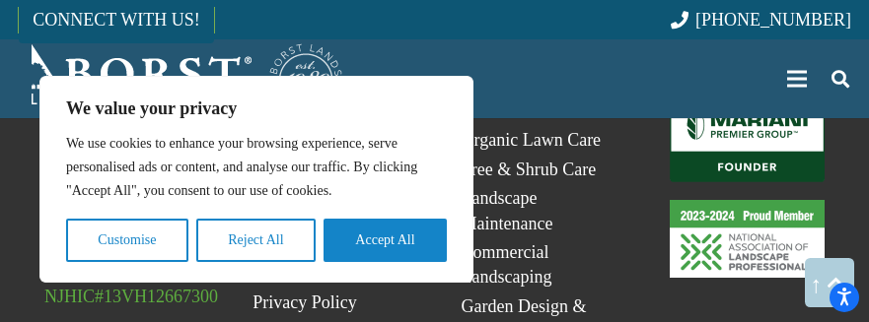
click at [746, 98] on link "Mariani_Badge_Full_Founder" at bounding box center [746, 140] width 155 height 85
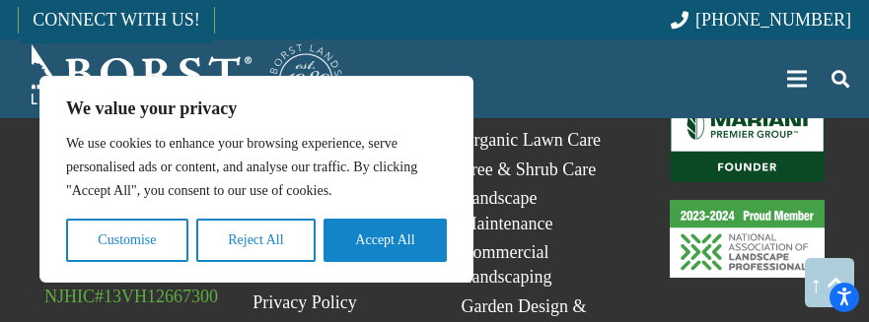
click at [746, 98] on link "Mariani_Badge_Full_Founder" at bounding box center [746, 140] width 155 height 85
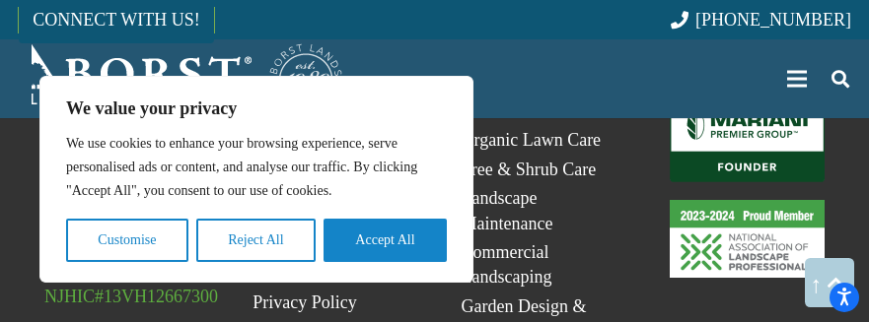
click at [746, 98] on link "Mariani_Badge_Full_Founder" at bounding box center [746, 140] width 155 height 85
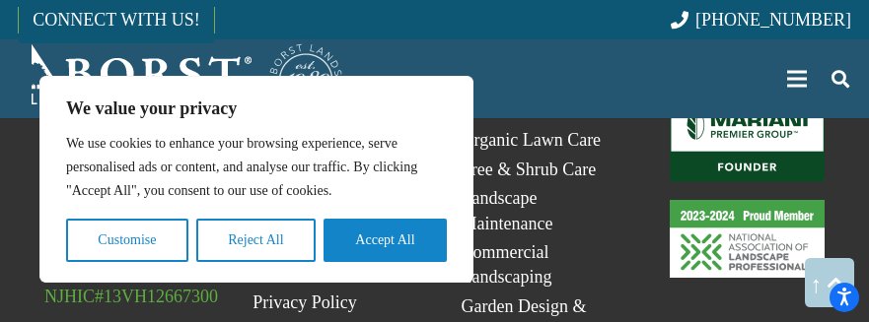
click at [746, 98] on link "Mariani_Badge_Full_Founder" at bounding box center [746, 140] width 155 height 85
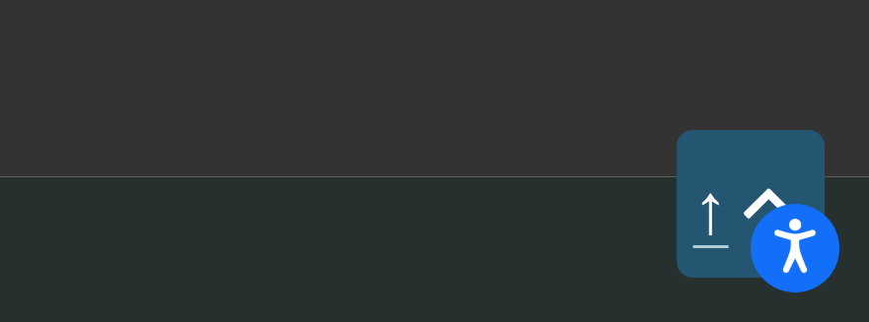
scroll to position [15138, 0]
click at [461, 213] on link "Seasonal Offers" at bounding box center [517, 223] width 112 height 20
